Goal: Task Accomplishment & Management: Manage account settings

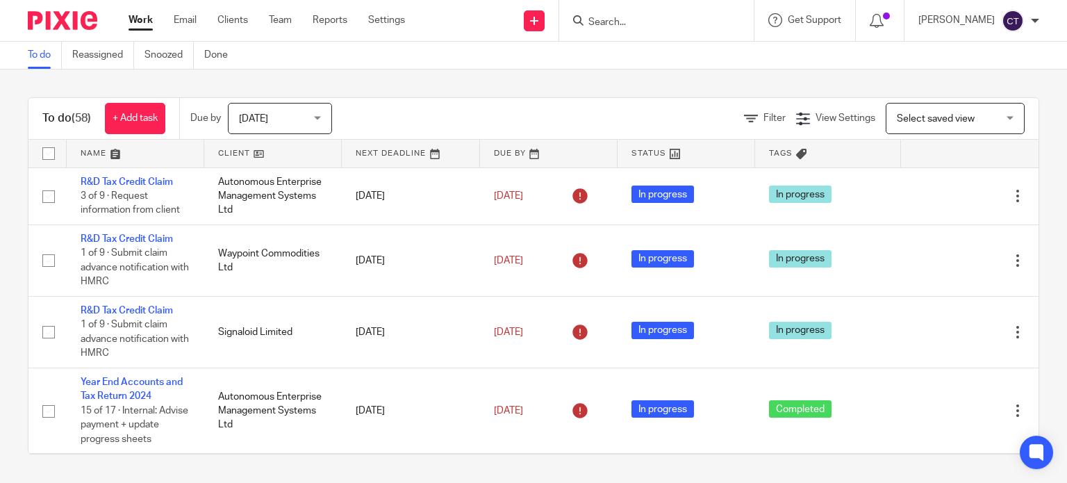
click at [623, 17] on input "Search" at bounding box center [649, 23] width 125 height 13
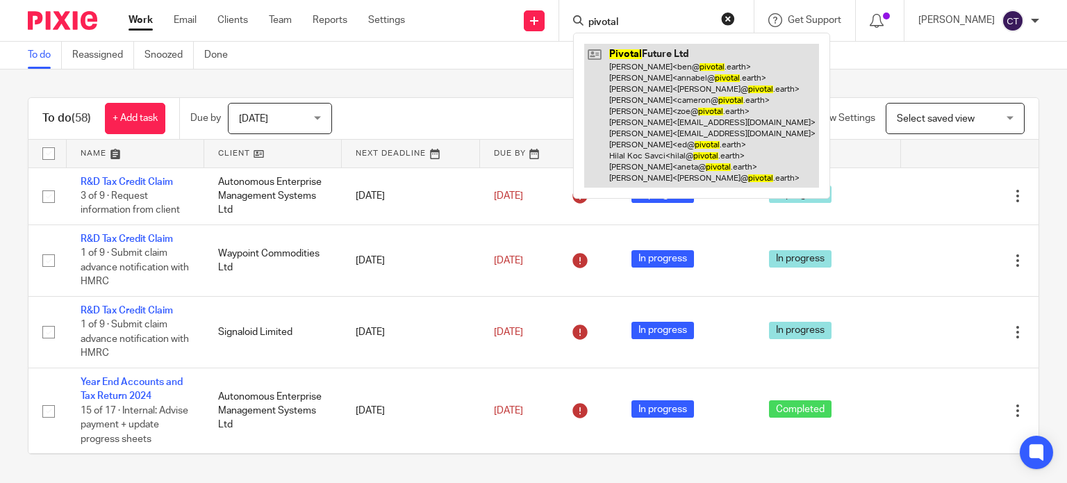
type input "pivotal"
click at [672, 84] on link at bounding box center [701, 116] width 235 height 144
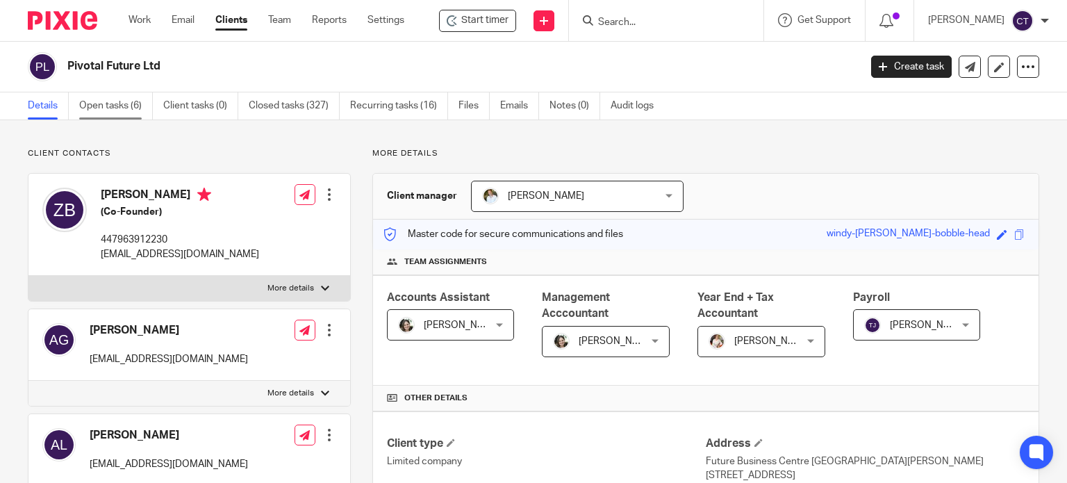
click at [88, 105] on link "Open tasks (6)" at bounding box center [116, 105] width 74 height 27
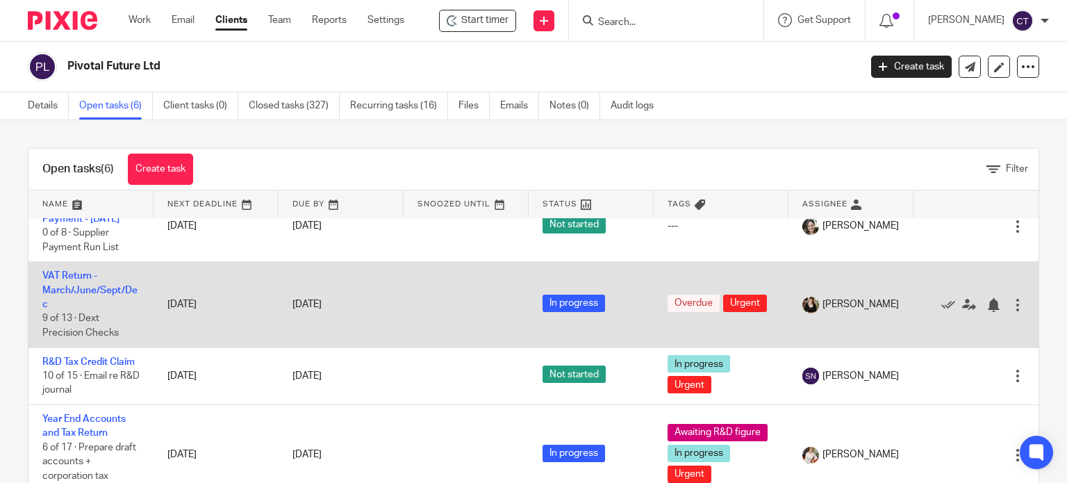
scroll to position [198, 0]
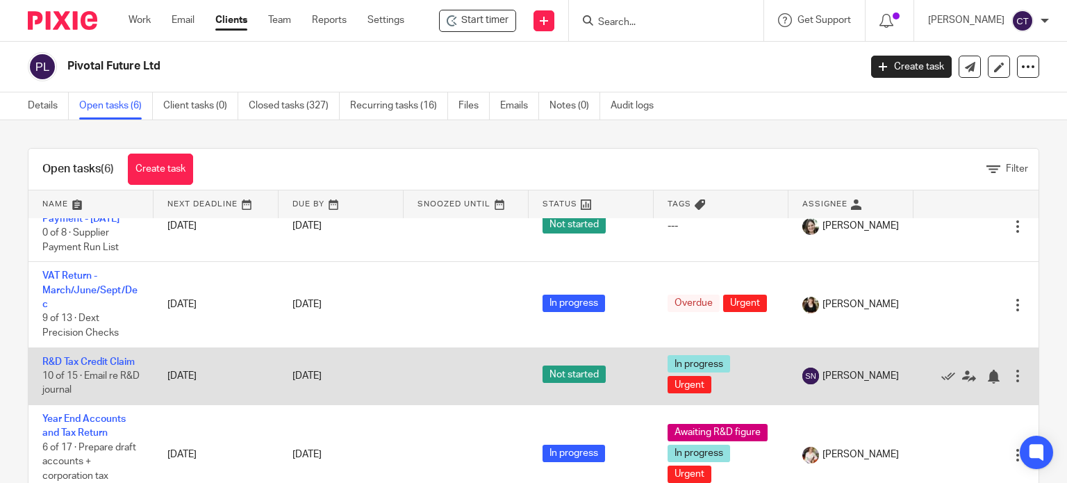
click at [69, 347] on td "R&D Tax Credit Claim 10 of 15 · Email re R&D journal" at bounding box center [90, 375] width 125 height 57
click at [66, 357] on link "R&D Tax Credit Claim" at bounding box center [88, 362] width 92 height 10
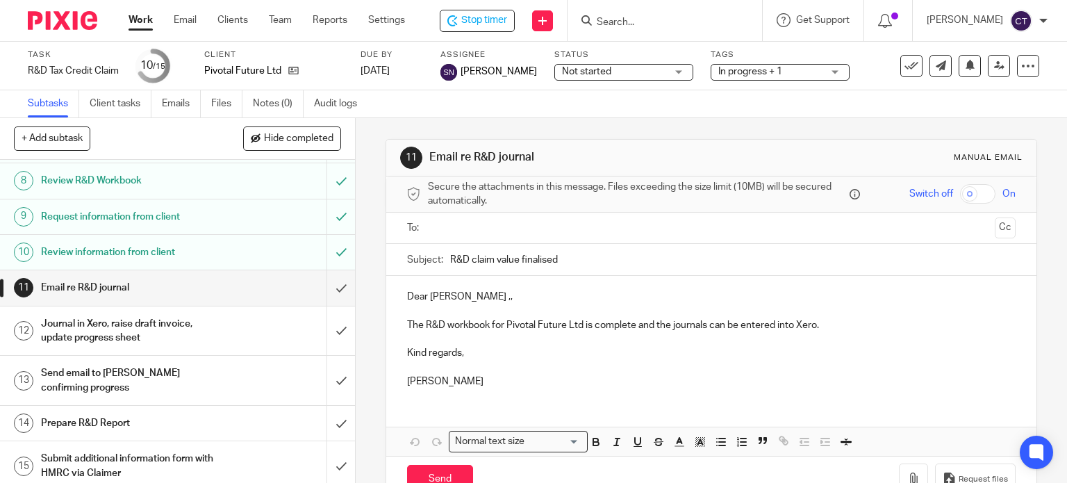
scroll to position [278, 0]
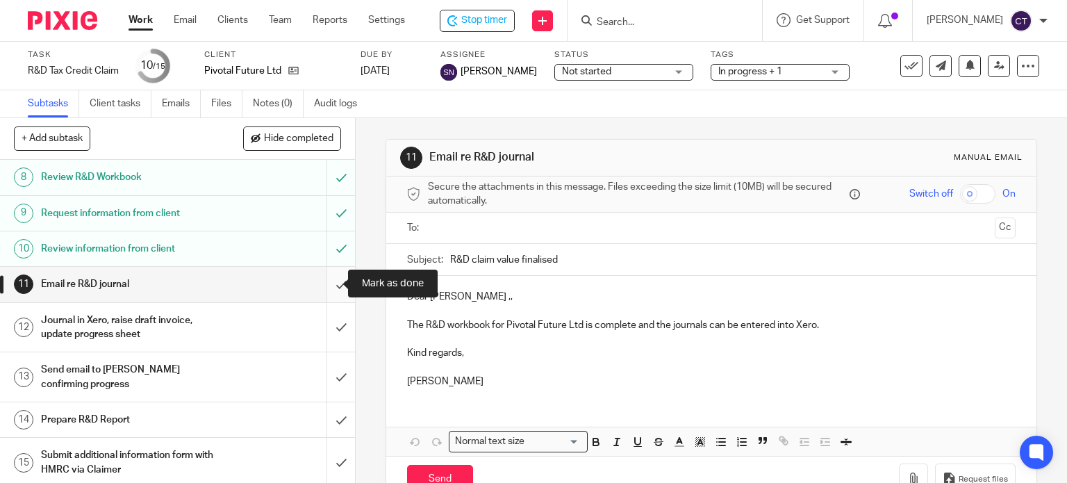
click at [328, 279] on input "submit" at bounding box center [177, 284] width 355 height 35
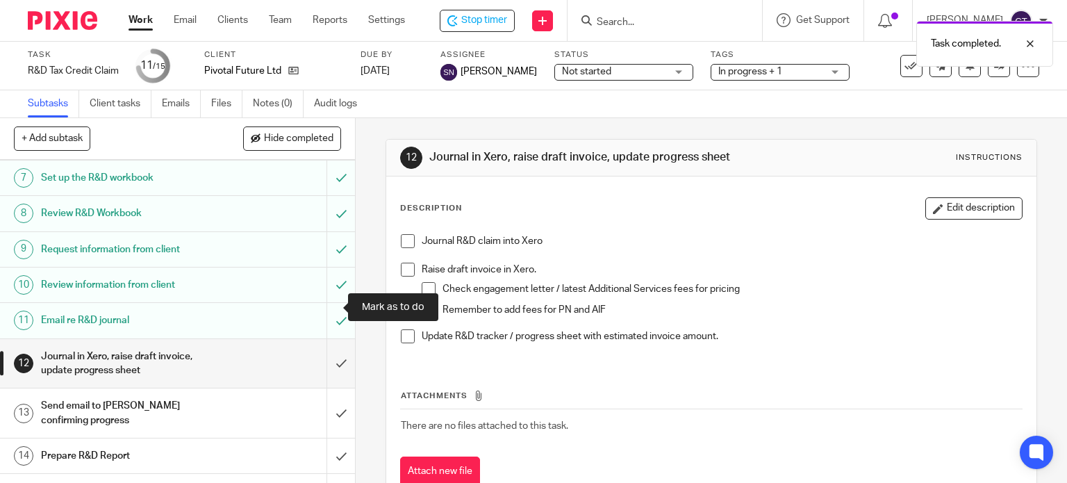
scroll to position [278, 0]
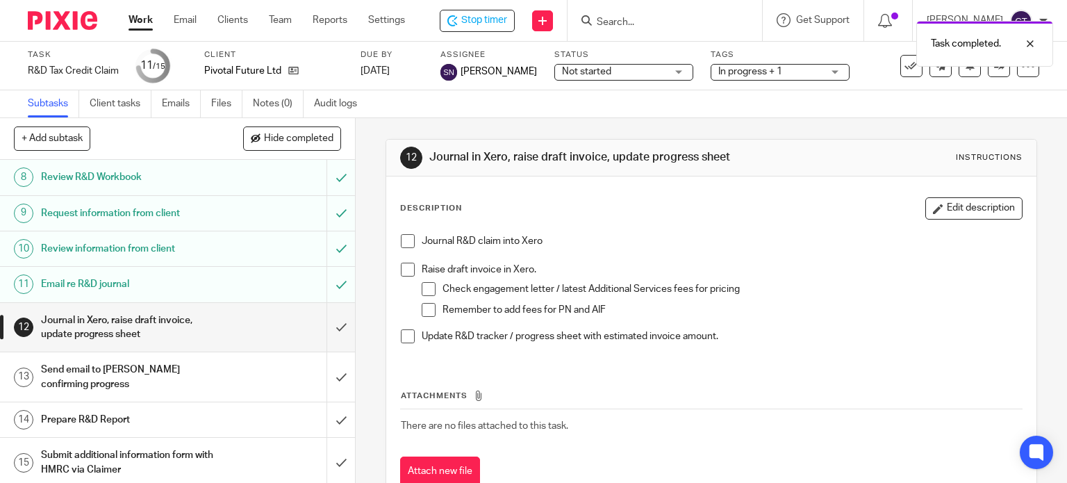
click at [406, 238] on span at bounding box center [408, 241] width 14 height 14
click at [401, 336] on span at bounding box center [408, 336] width 14 height 14
